Goal: Navigation & Orientation: Find specific page/section

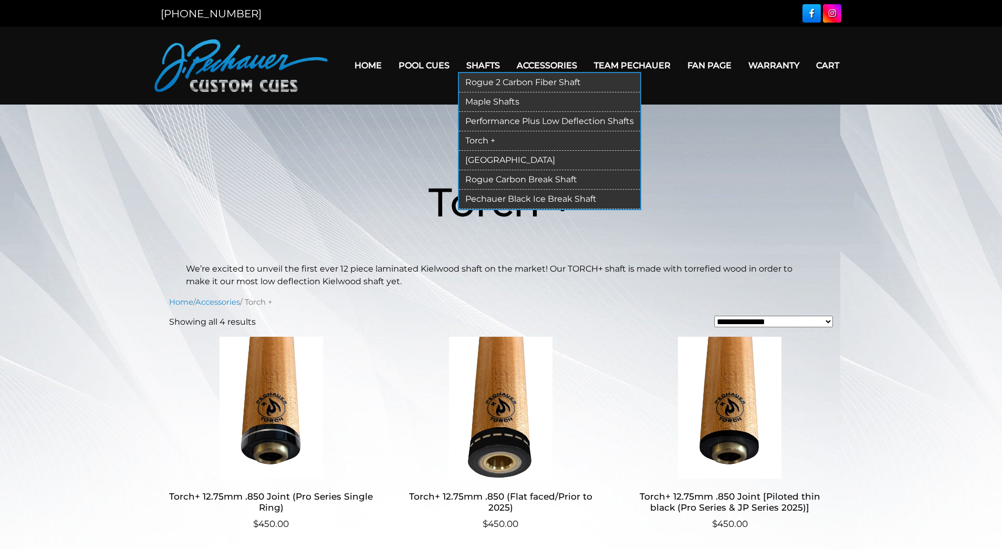
click at [494, 83] on link "Rogue 2 Carbon Fiber Shaft" at bounding box center [549, 82] width 181 height 19
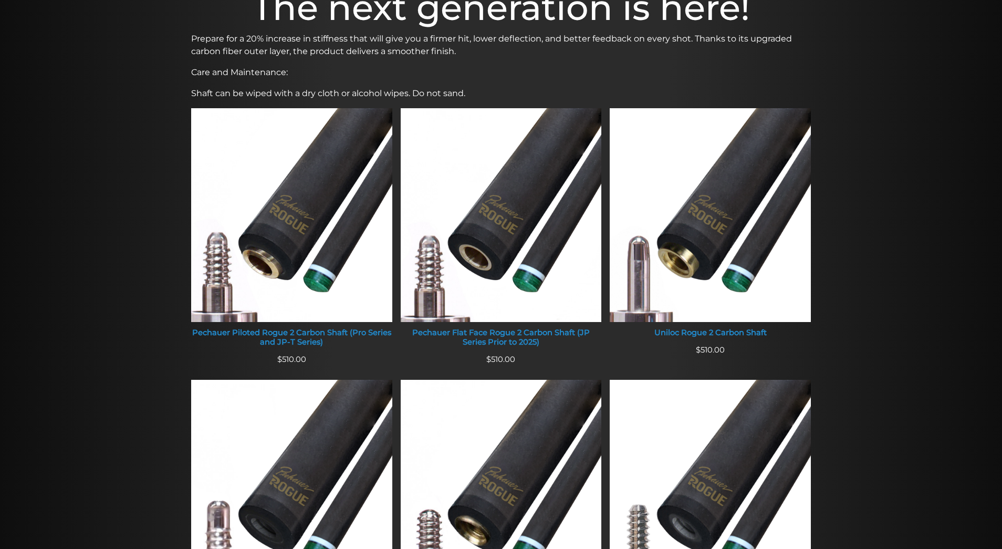
scroll to position [343, 0]
